Goal: Register for event/course

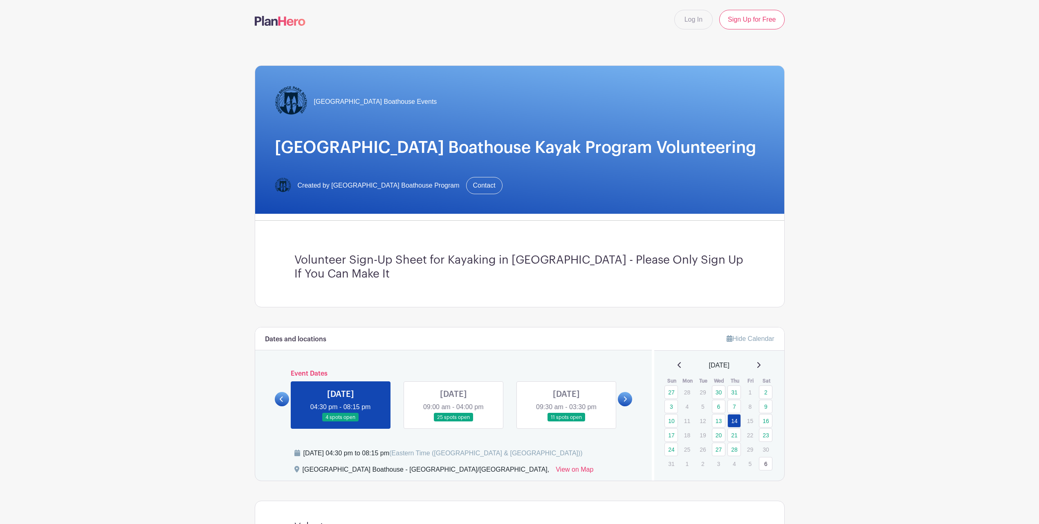
click at [454, 422] on link at bounding box center [454, 422] width 0 height 0
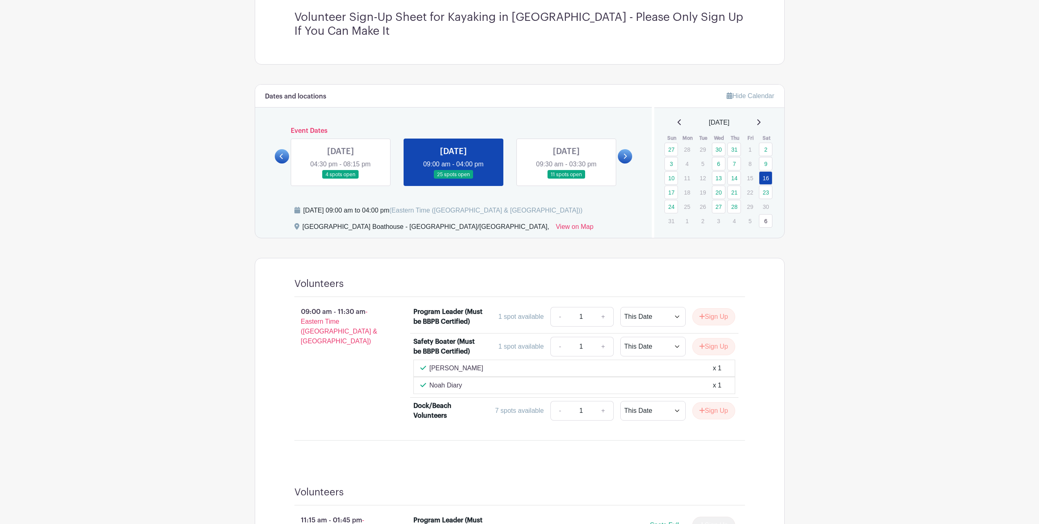
scroll to position [85, 0]
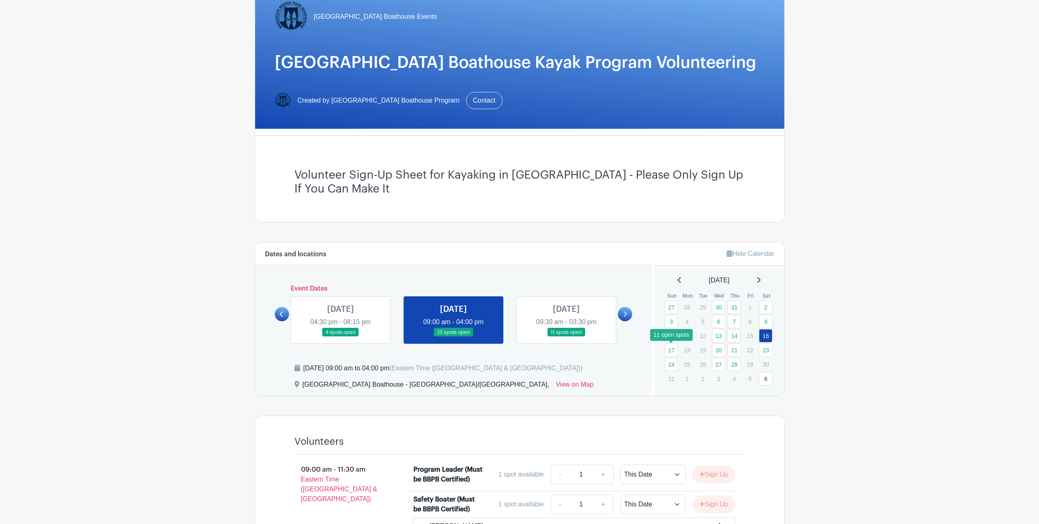
click at [677, 352] on link "17" at bounding box center [671, 350] width 13 height 13
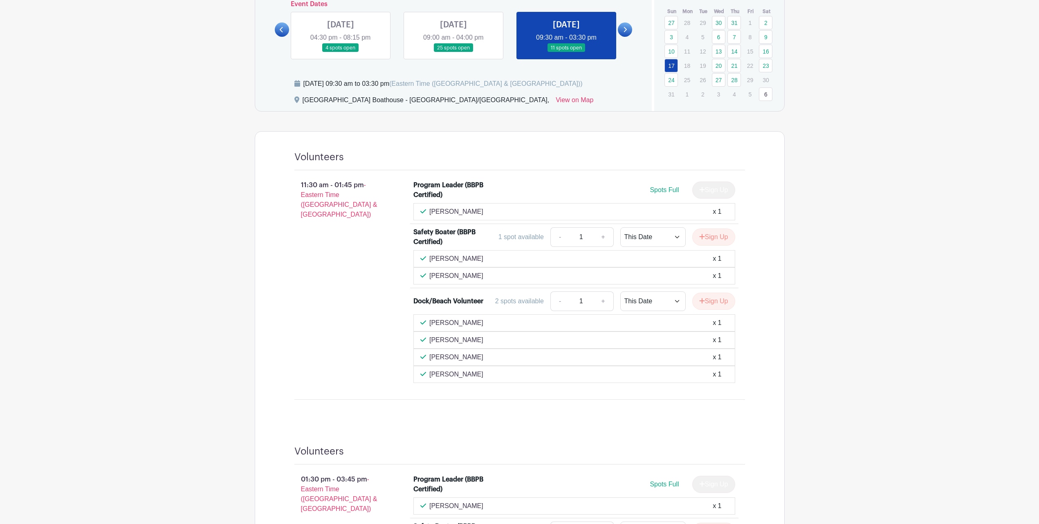
scroll to position [354, 0]
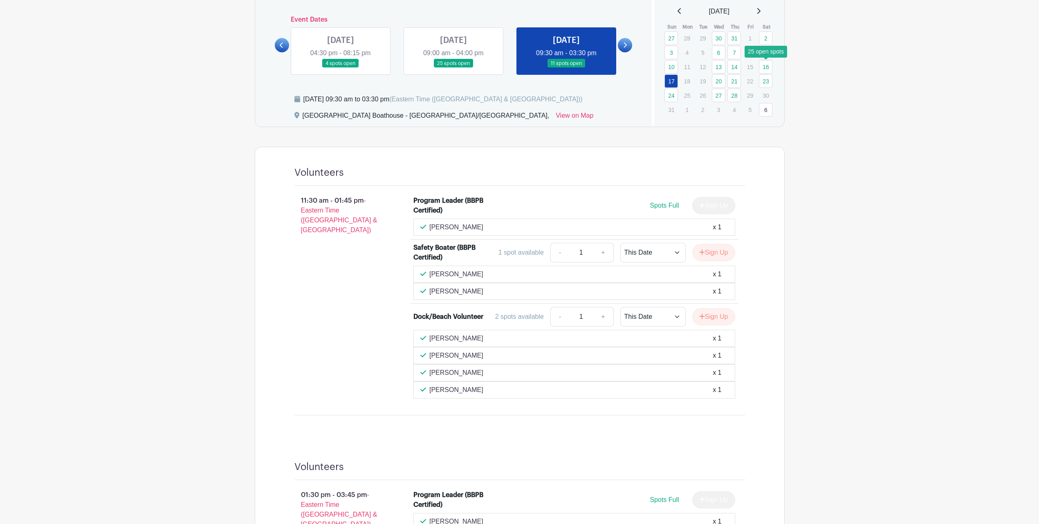
click at [770, 64] on link "16" at bounding box center [765, 66] width 13 height 13
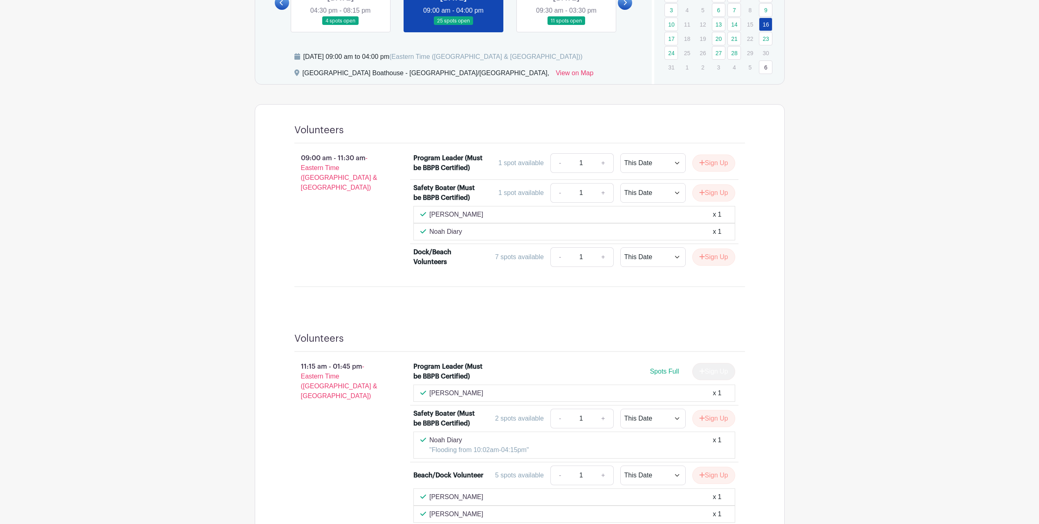
scroll to position [392, 0]
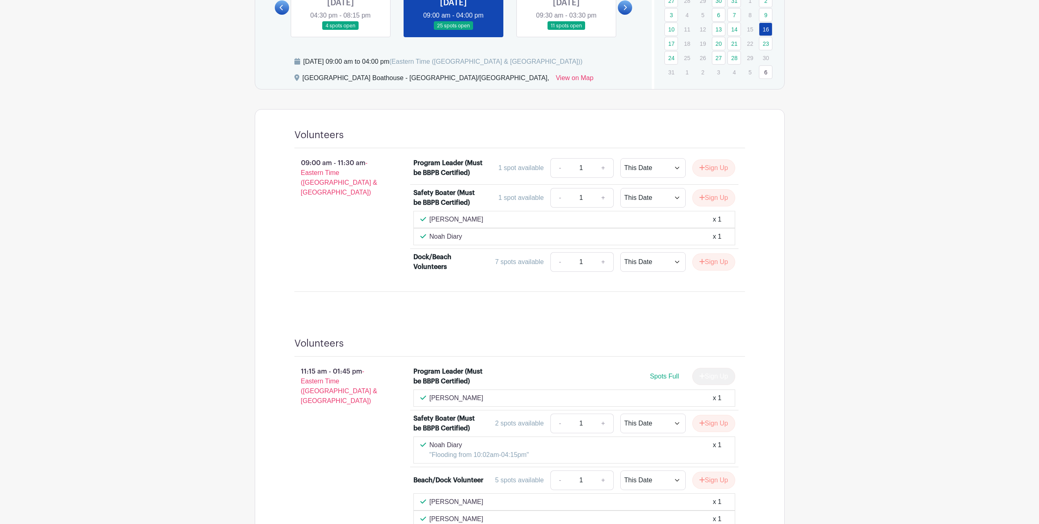
click at [566, 30] on link at bounding box center [566, 30] width 0 height 0
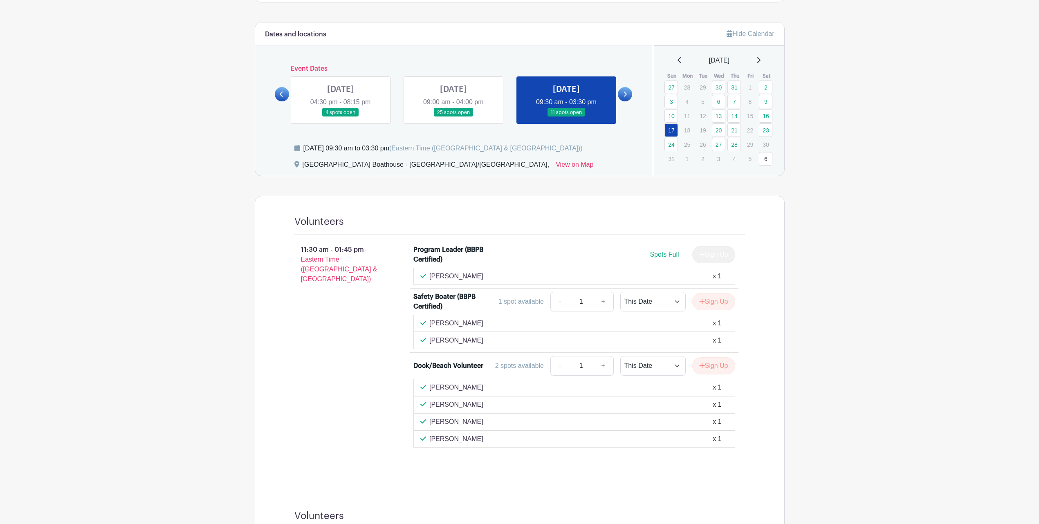
scroll to position [252, 0]
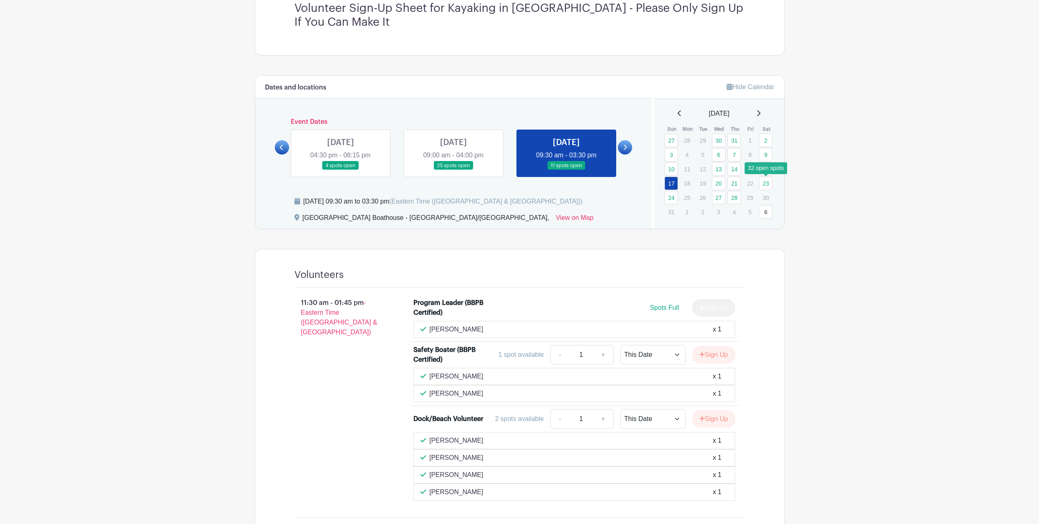
click at [770, 181] on link "23" at bounding box center [765, 183] width 13 height 13
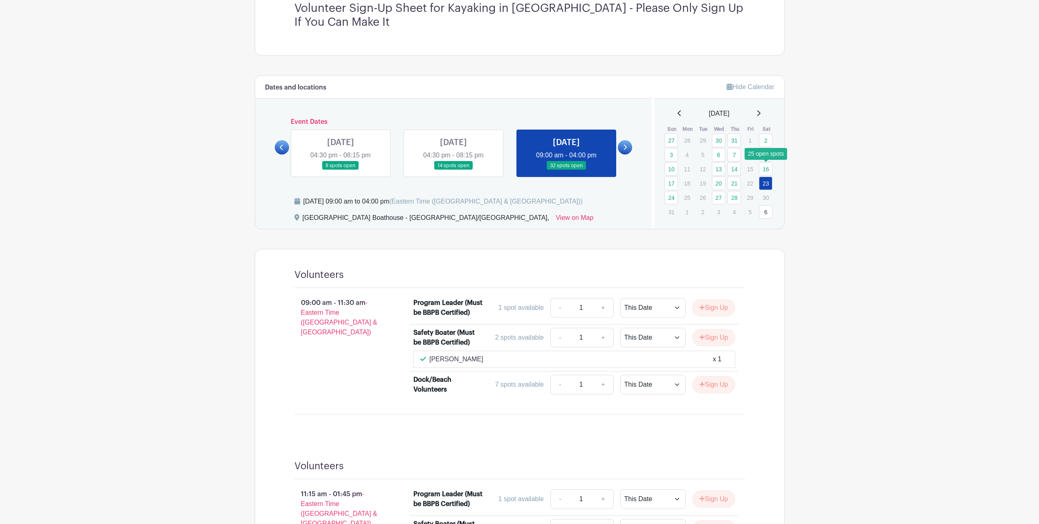
click at [766, 172] on link "16" at bounding box center [765, 168] width 13 height 13
